Goal: Task Accomplishment & Management: Manage account settings

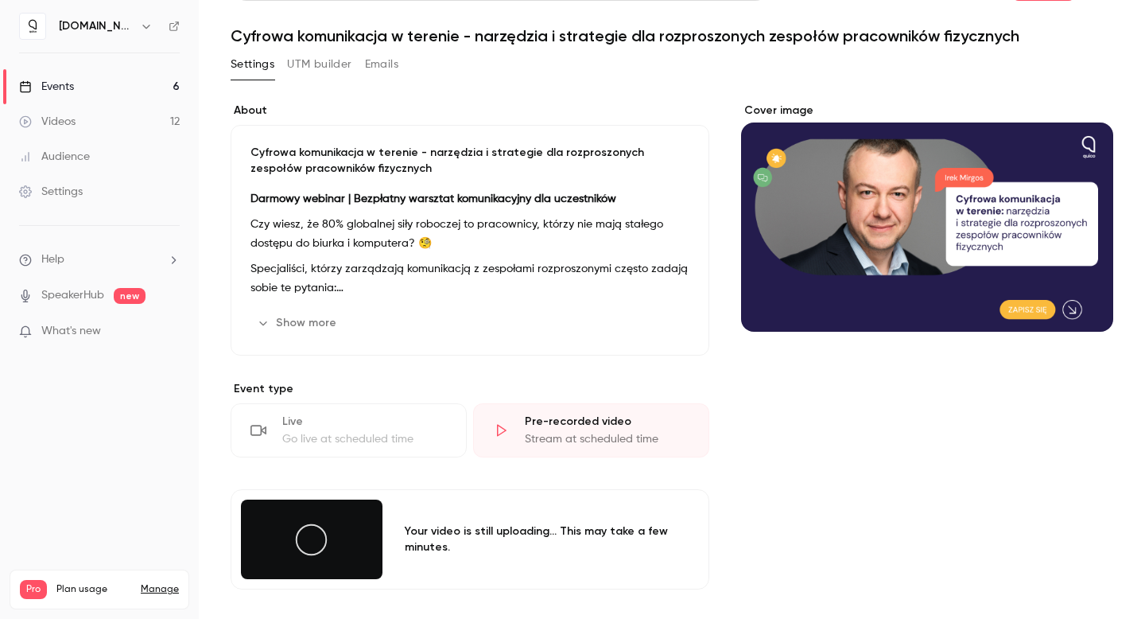
scroll to position [292, 0]
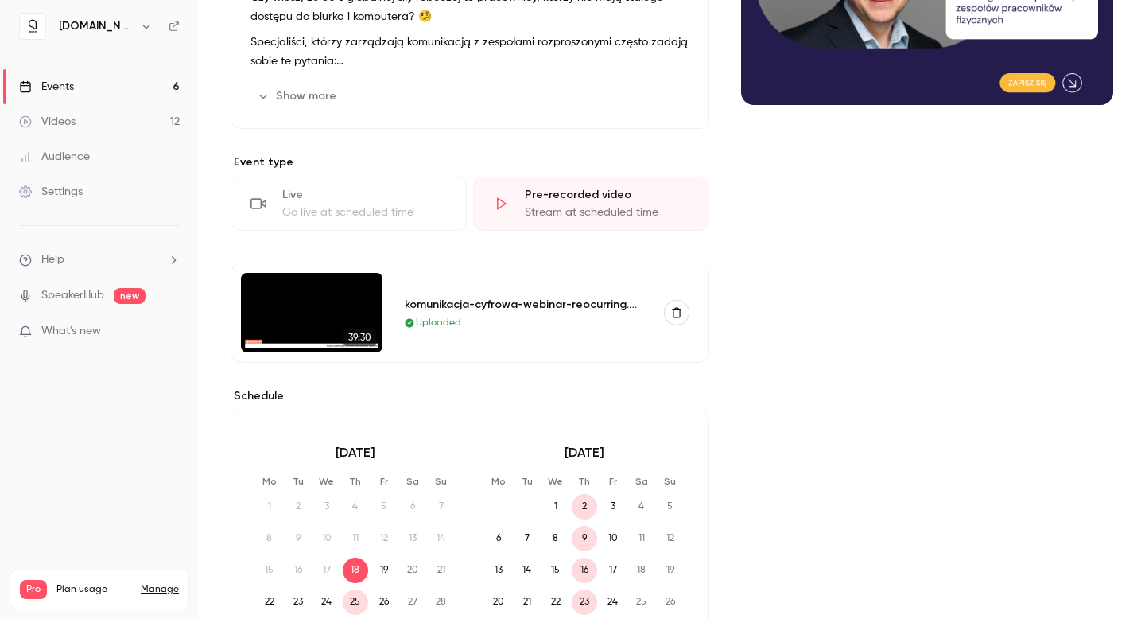
scroll to position [25, 0]
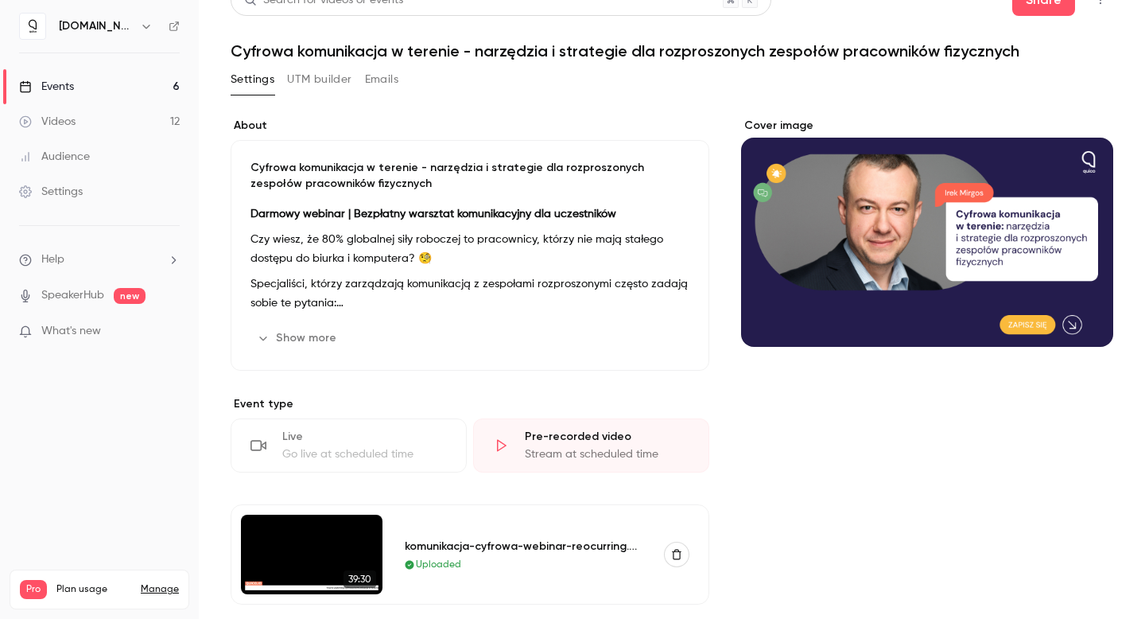
click at [270, 551] on img at bounding box center [312, 554] width 142 height 80
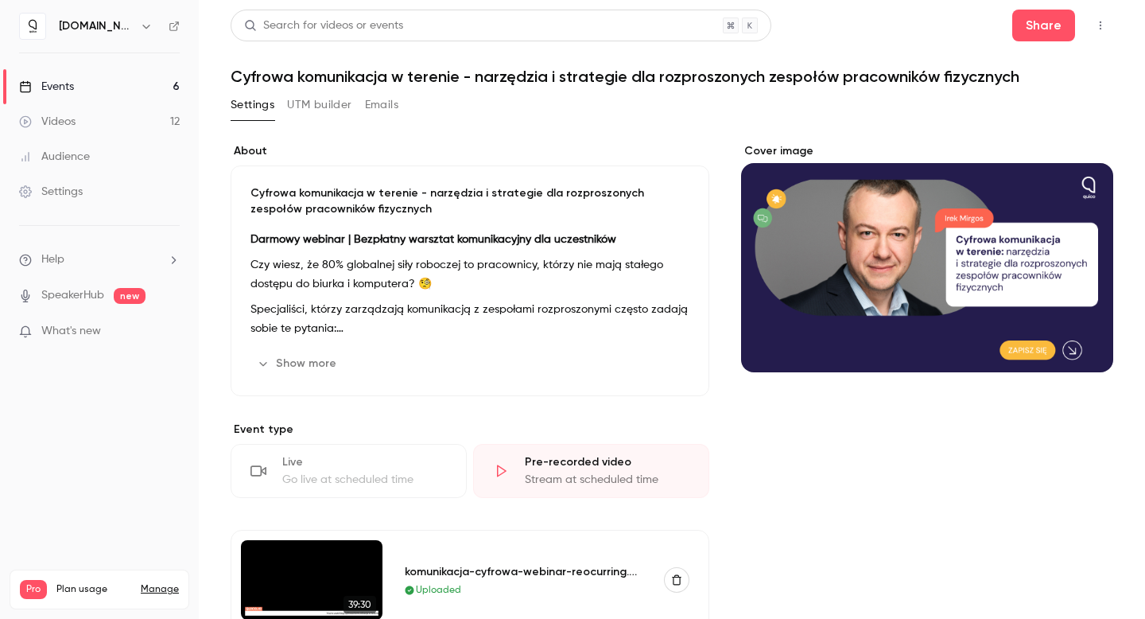
click at [871, 239] on div "Cover image" at bounding box center [927, 257] width 372 height 229
click at [0, 0] on input "Cover image" at bounding box center [0, 0] width 0 height 0
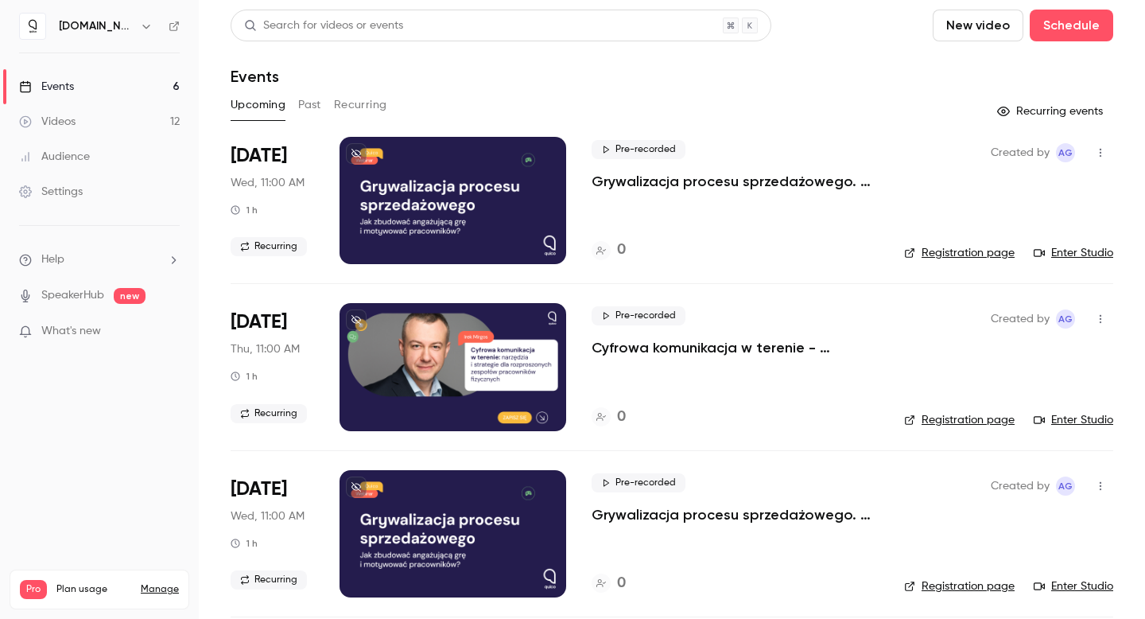
click at [83, 116] on link "Videos 12" at bounding box center [99, 121] width 199 height 35
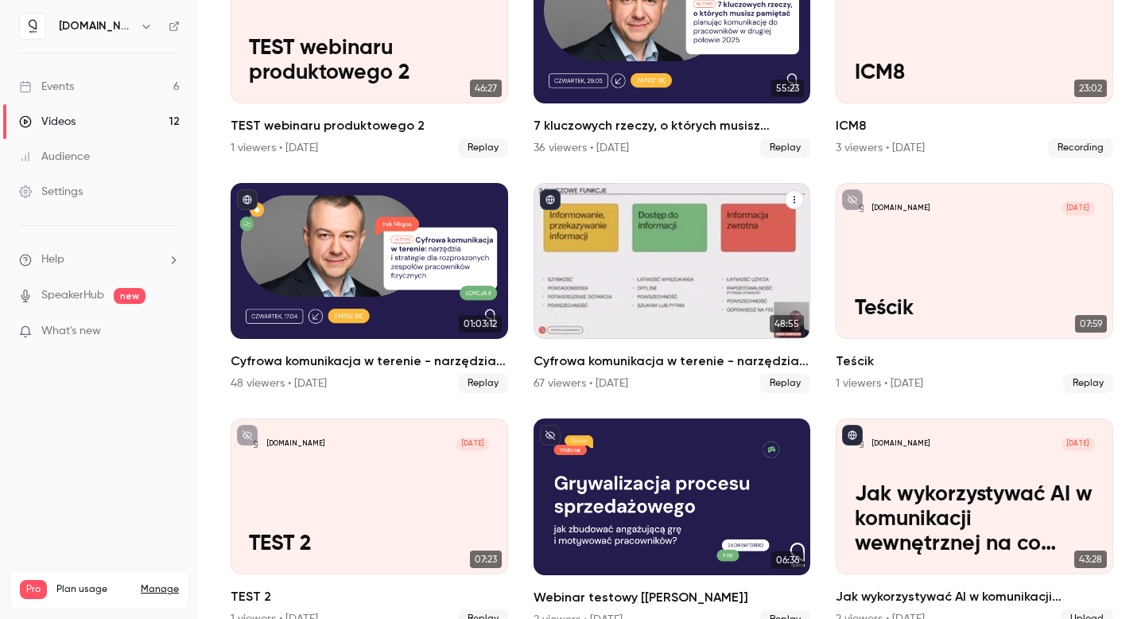
scroll to position [394, 0]
